Goal: Information Seeking & Learning: Learn about a topic

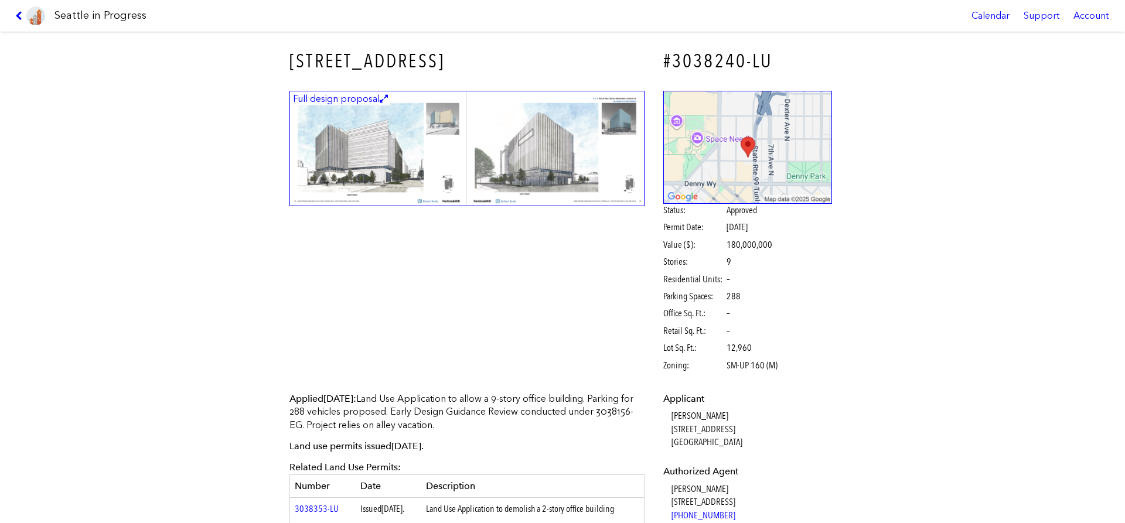
select select "*****"
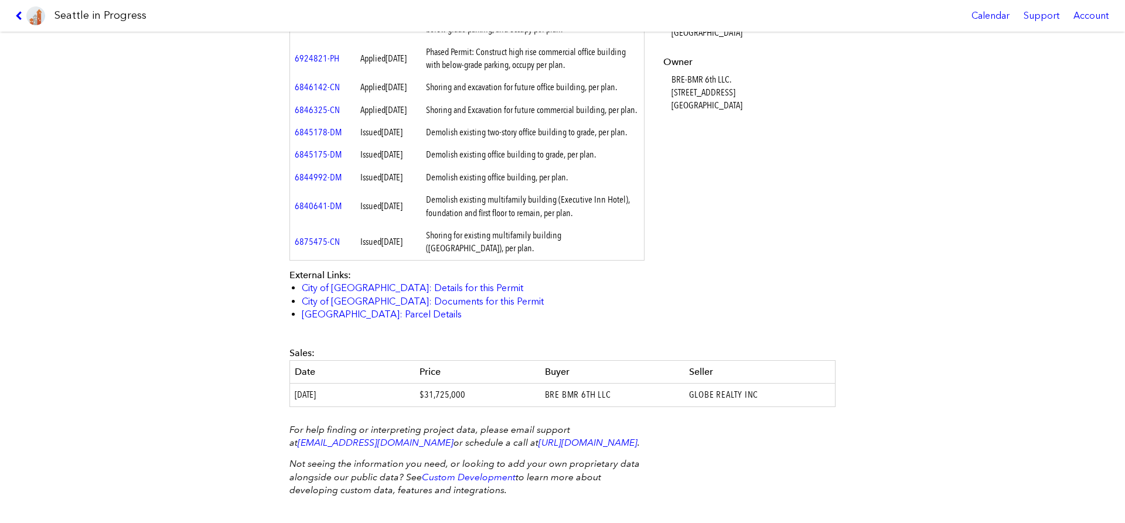
scroll to position [780, 0]
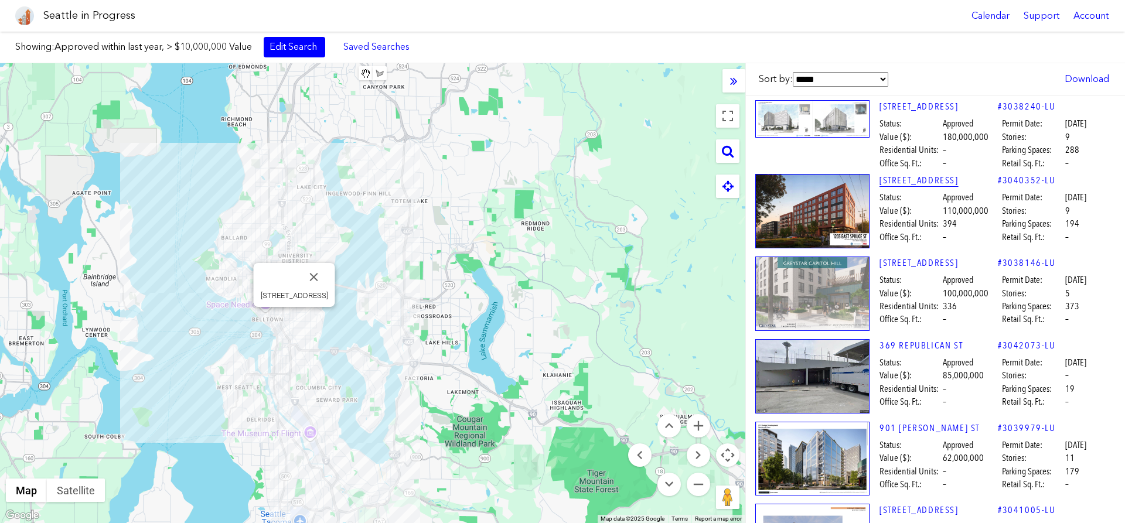
click at [932, 177] on link "[STREET_ADDRESS]" at bounding box center [938, 180] width 118 height 13
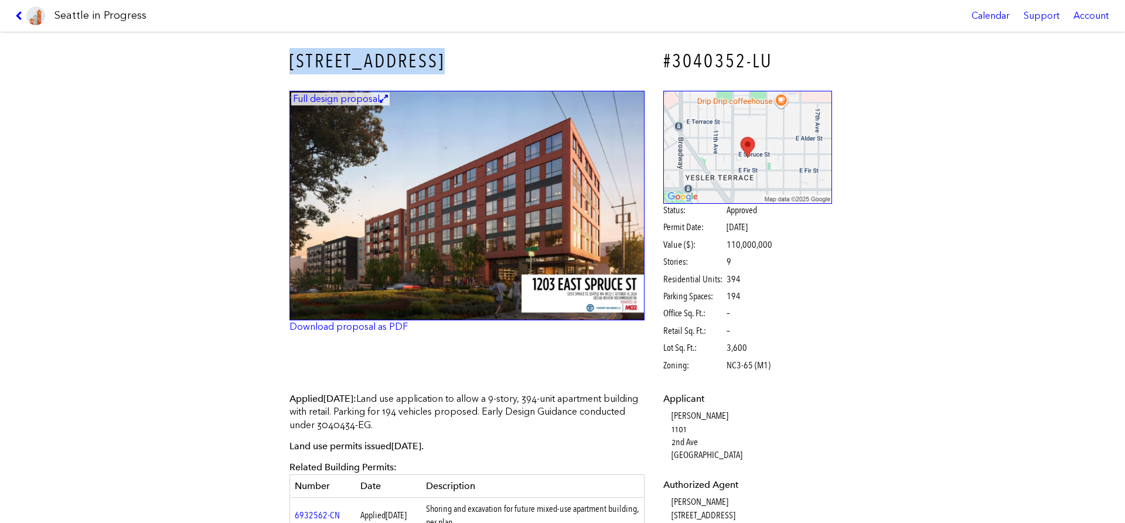
drag, startPoint x: 436, startPoint y: 59, endPoint x: 291, endPoint y: 63, distance: 145.9
click at [291, 63] on h3 "[STREET_ADDRESS]" at bounding box center [466, 61] width 355 height 26
copy h3 "[STREET_ADDRESS]"
click at [368, 330] on link "Download proposal as PDF" at bounding box center [348, 326] width 118 height 11
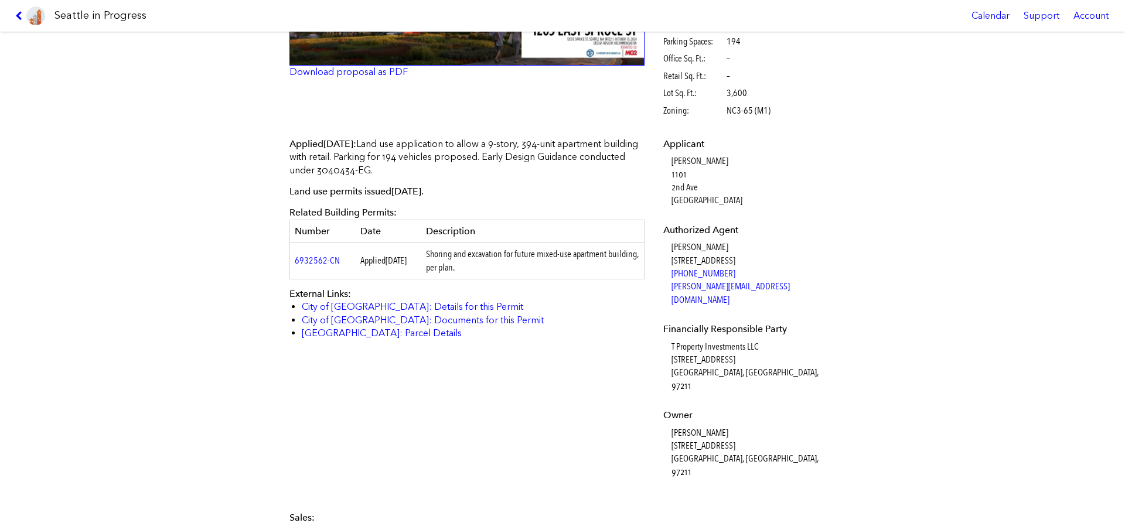
scroll to position [170, 0]
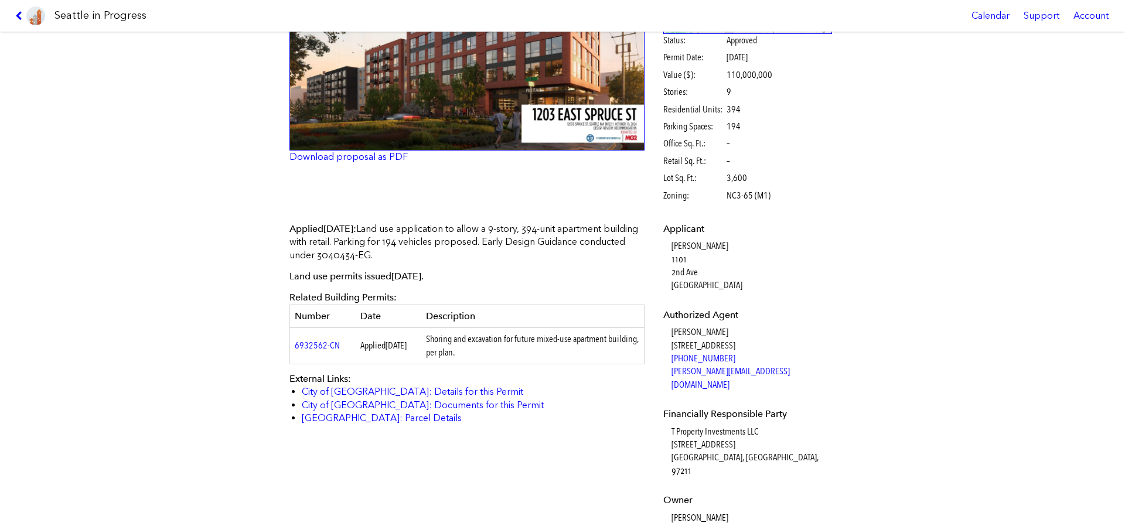
drag, startPoint x: 438, startPoint y: 339, endPoint x: 503, endPoint y: 361, distance: 68.7
click at [503, 361] on td "Shoring and excavation for future mixed-use apartment building, per plan." at bounding box center [532, 346] width 223 height 36
click at [505, 358] on td "Shoring and excavation for future mixed-use apartment building, per plan." at bounding box center [532, 346] width 223 height 36
drag, startPoint x: 505, startPoint y: 358, endPoint x: 440, endPoint y: 337, distance: 68.2
click at [440, 337] on td "Shoring and excavation for future mixed-use apartment building, per plan." at bounding box center [532, 346] width 223 height 36
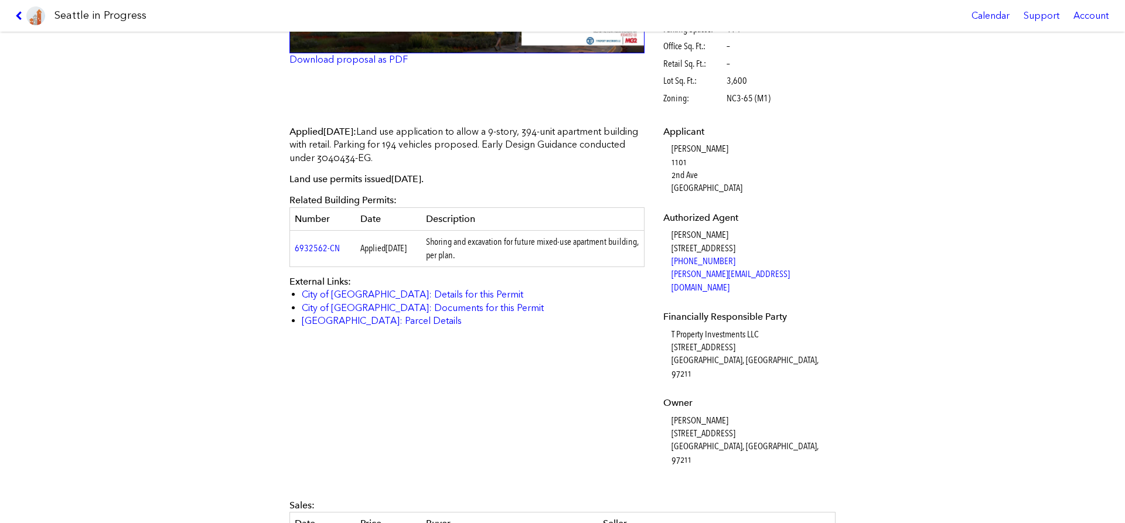
scroll to position [67, 0]
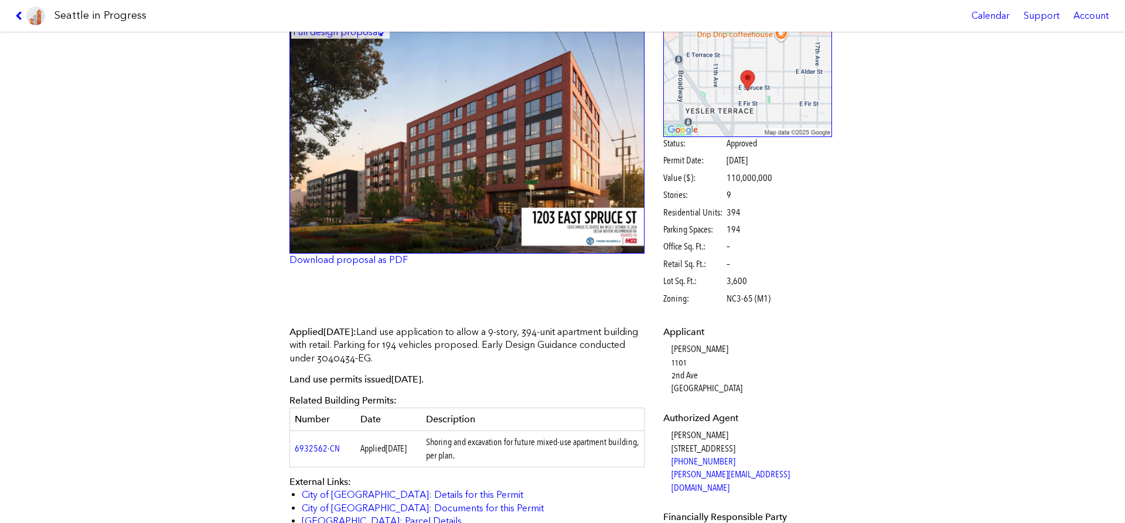
drag, startPoint x: 704, startPoint y: 351, endPoint x: 670, endPoint y: 346, distance: 34.3
click at [670, 346] on dl "Applicant [PERSON_NAME] [STREET_ADDRESS] Authorized Agent [PERSON_NAME] [STREET…" at bounding box center [747, 496] width 169 height 341
copy dd "[PERSON_NAME]"
